Goal: Find specific page/section: Find specific page/section

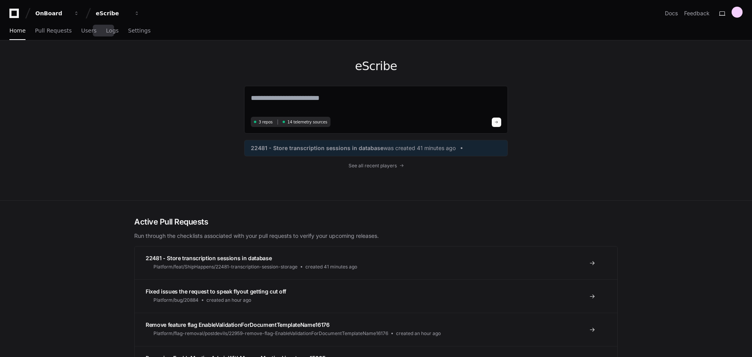
click at [106, 33] on span "Logs" at bounding box center [112, 30] width 13 height 5
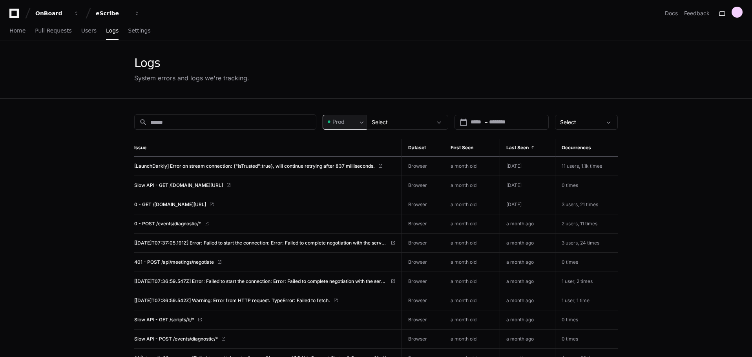
click at [350, 122] on div "Prod" at bounding box center [341, 122] width 31 height 8
click at [350, 162] on span "Pre-Prod" at bounding box center [347, 163] width 23 height 8
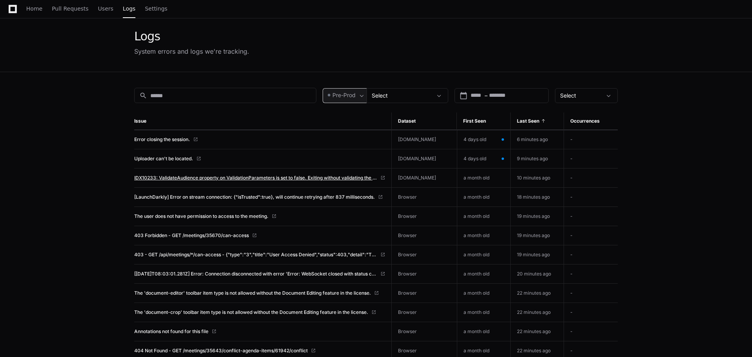
scroll to position [39, 0]
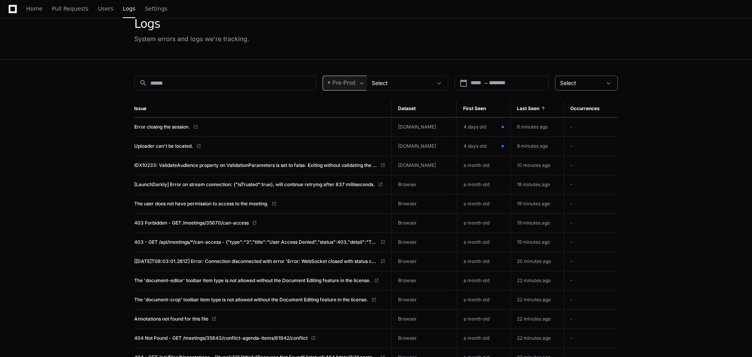
click at [603, 82] on div at bounding box center [610, 83] width 16 height 8
click at [685, 104] on div at bounding box center [376, 178] width 752 height 357
click at [430, 83] on div "Select" at bounding box center [402, 83] width 60 height 8
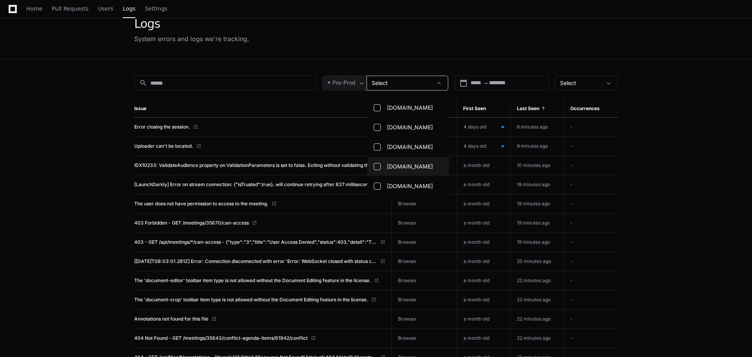
click at [375, 169] on mat-pseudo-checkbox at bounding box center [377, 166] width 7 height 7
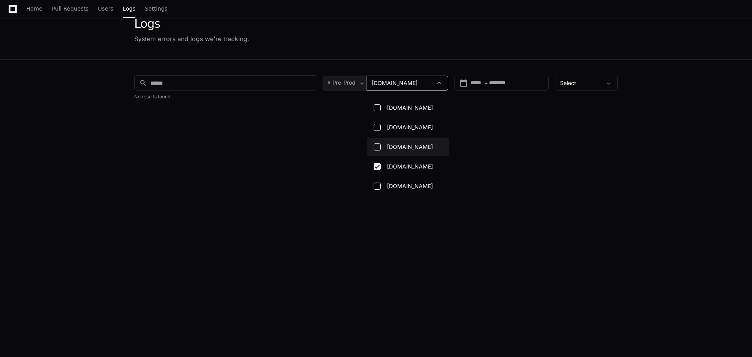
click at [379, 147] on mat-pseudo-checkbox at bounding box center [377, 147] width 7 height 7
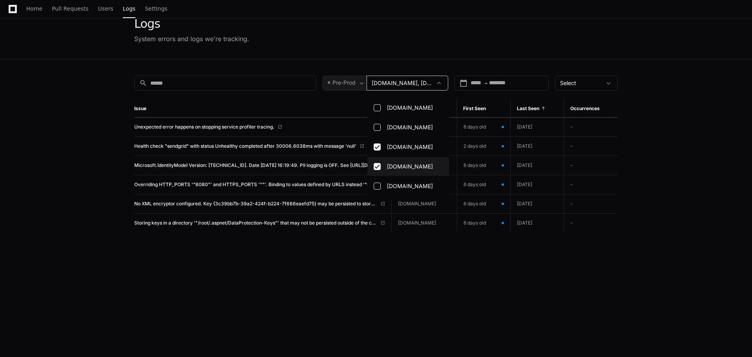
click at [378, 169] on mat-pseudo-checkbox at bounding box center [377, 166] width 7 height 7
click at [658, 135] on div at bounding box center [376, 178] width 752 height 357
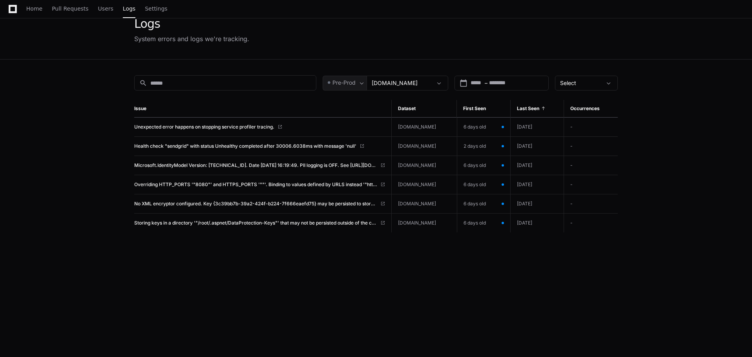
click at [71, 155] on app-issue-list-page "Logs System errors and logs we're tracking. search Pre-Prod [DOMAIN_NAME] calen…" at bounding box center [376, 209] width 752 height 416
click at [343, 84] on span "Pre-Prod" at bounding box center [343, 83] width 23 height 8
click at [341, 102] on span "Prod" at bounding box center [342, 104] width 12 height 8
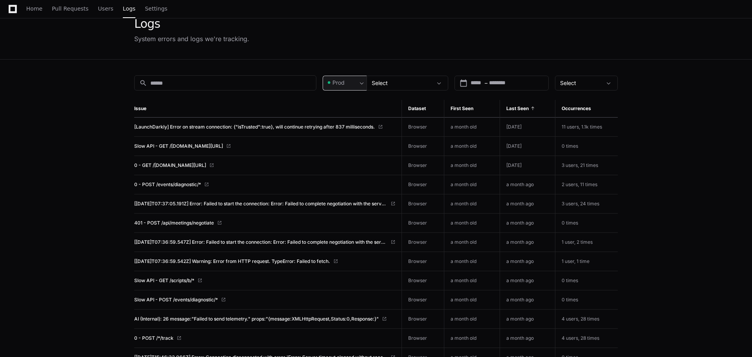
click at [89, 102] on app-issue-list-page "Logs System errors and logs we're tracking. search Prod Select calendar_today S…" at bounding box center [376, 314] width 752 height 627
click at [428, 81] on div "First started between" at bounding box center [425, 83] width 54 height 10
click at [392, 83] on div "Select" at bounding box center [402, 83] width 60 height 8
click at [648, 139] on div at bounding box center [376, 178] width 752 height 357
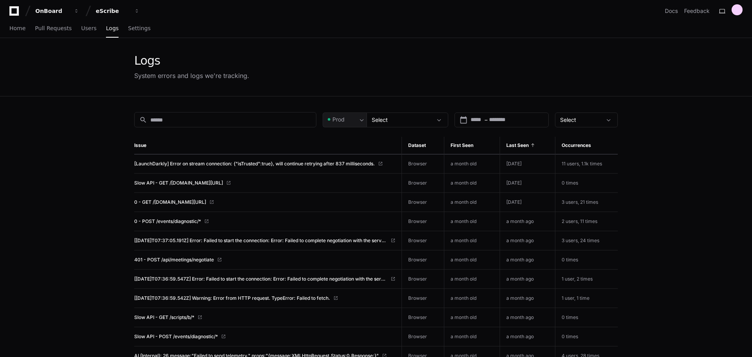
scroll to position [0, 0]
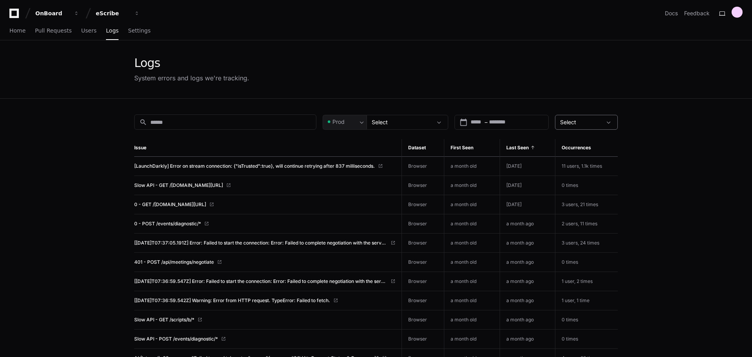
click at [601, 128] on div "Select" at bounding box center [586, 122] width 63 height 15
click at [657, 130] on div at bounding box center [376, 178] width 752 height 357
click at [21, 29] on span "Home" at bounding box center [17, 30] width 16 height 5
